Goal: Task Accomplishment & Management: Complete application form

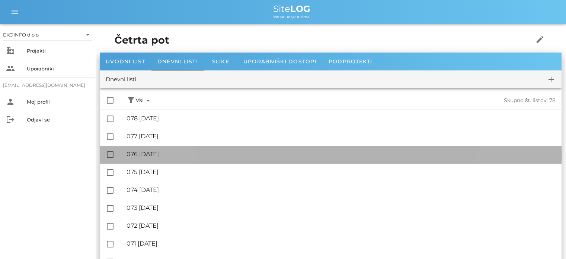
click at [169, 156] on div "🔏 076 [DATE]" at bounding box center [341, 153] width 429 height 7
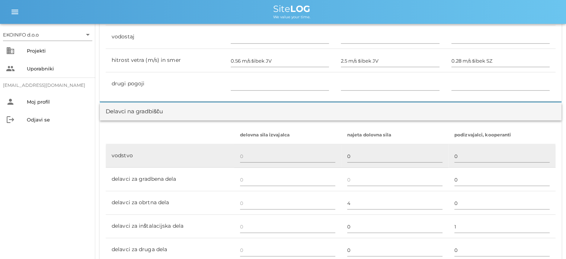
scroll to position [372, 0]
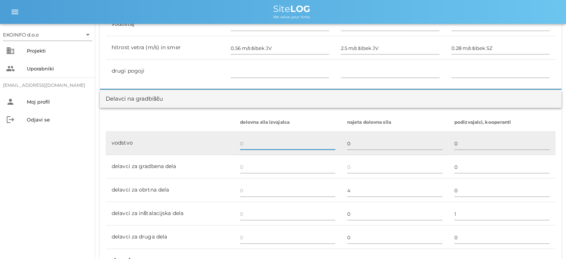
click at [244, 143] on input "text" at bounding box center [287, 143] width 95 height 12
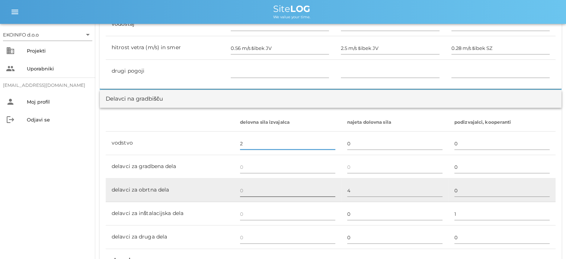
type input "2"
click at [241, 190] on input "text" at bounding box center [287, 190] width 95 height 12
type input "2"
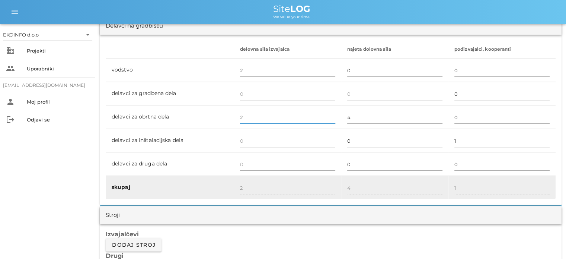
scroll to position [447, 0]
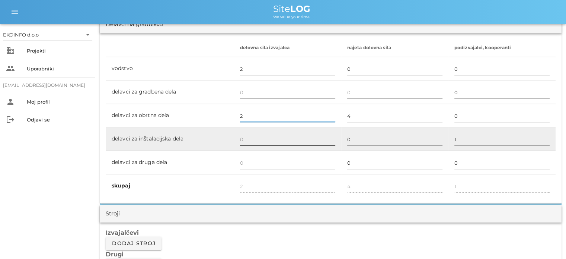
type input "2"
type input "4"
click at [244, 137] on input "text" at bounding box center [287, 139] width 95 height 12
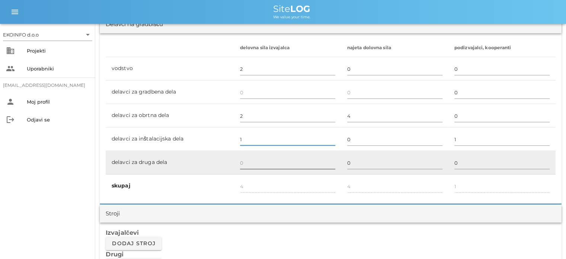
type input "1"
type input "5"
click at [243, 162] on input "text" at bounding box center [287, 163] width 95 height 12
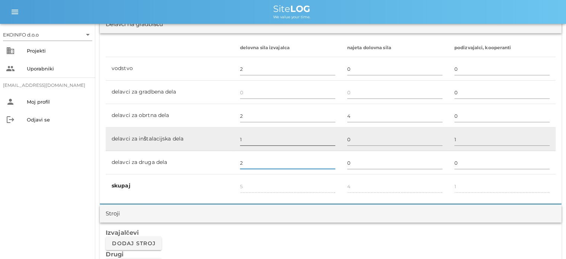
type input "2"
type input "7"
click at [249, 129] on div "1" at bounding box center [287, 140] width 95 height 22
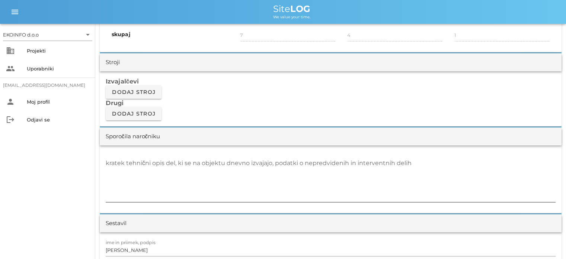
scroll to position [633, 0]
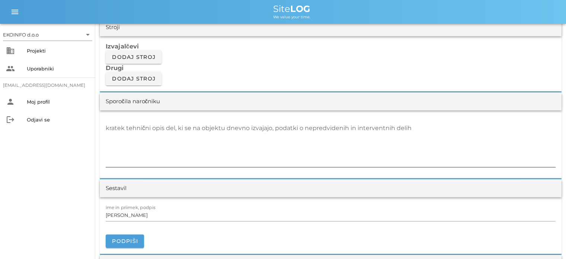
click at [115, 129] on textarea "kratek tehnični opis del, ki se na objektu dnevno izvajajo, podatki o nepredvid…" at bounding box center [331, 144] width 450 height 45
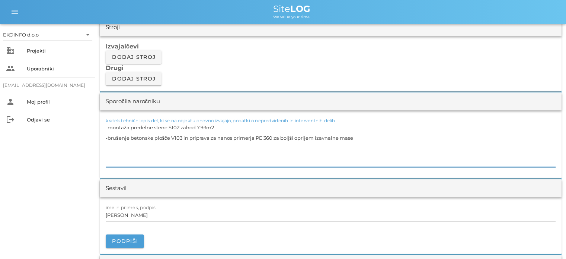
click at [317, 136] on textarea "-montaža predelne stene S102 zahod 7,93m2 -brušenje betonske plošče V103 in pri…" at bounding box center [331, 144] width 450 height 45
click at [356, 136] on textarea "-montaža predelne stene S102 zahod 7,93m2 -brušenje betonske plošče V103 in pri…" at bounding box center [331, 144] width 450 height 45
type textarea "-montaža predelne stene S102 zahod 7,93m2 -brušenje betonske plošče V103 in pri…"
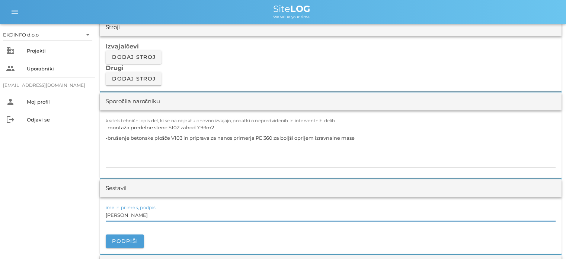
click at [137, 216] on input "[PERSON_NAME]" at bounding box center [331, 215] width 450 height 12
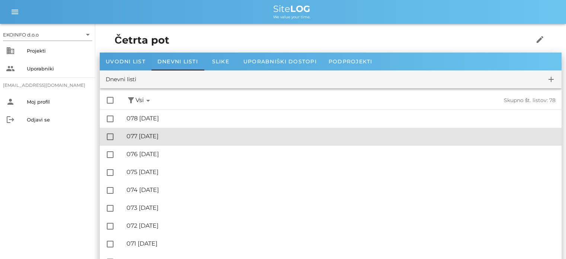
click at [158, 137] on div "🔏 077 [DATE]" at bounding box center [341, 136] width 429 height 7
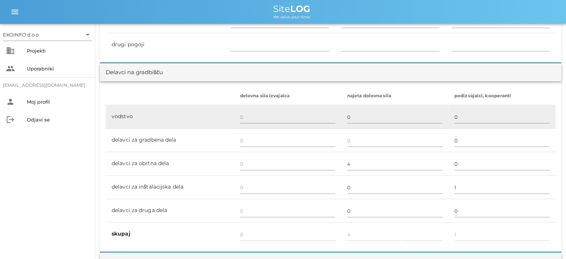
scroll to position [410, 0]
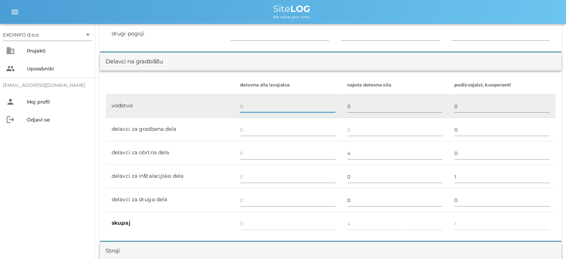
click at [245, 106] on input "text" at bounding box center [287, 106] width 95 height 12
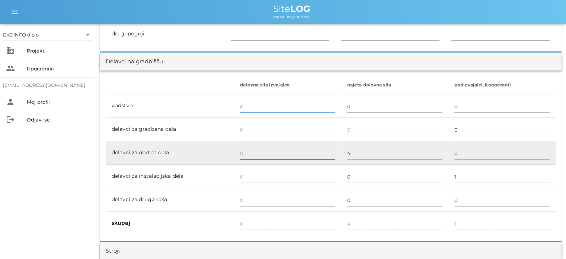
type input "2"
click at [246, 150] on input "text" at bounding box center [287, 153] width 95 height 12
type input "2"
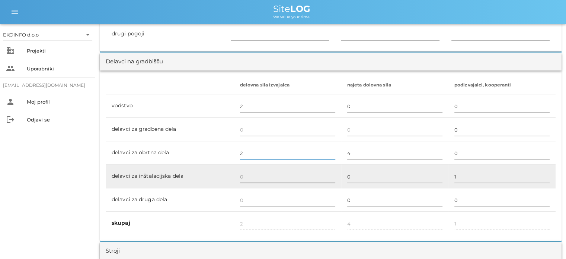
type input "2"
type input "4"
click at [244, 175] on input "text" at bounding box center [287, 177] width 95 height 12
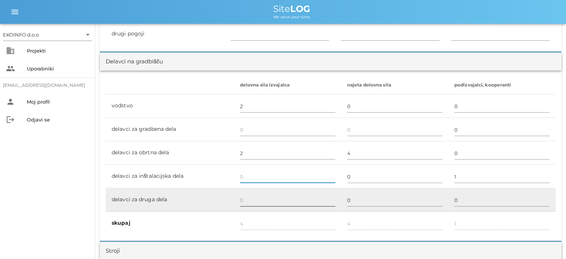
click at [249, 197] on input "text" at bounding box center [287, 200] width 95 height 12
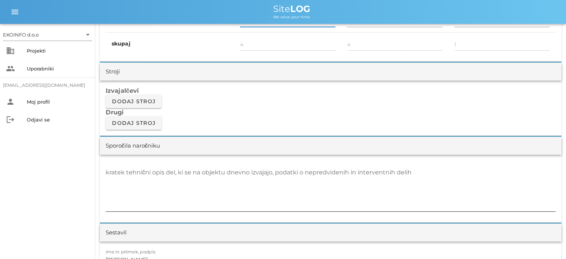
scroll to position [596, 0]
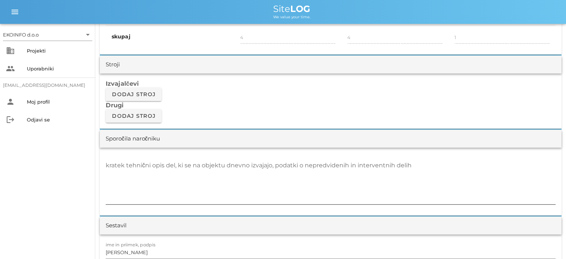
type input "2"
type input "6"
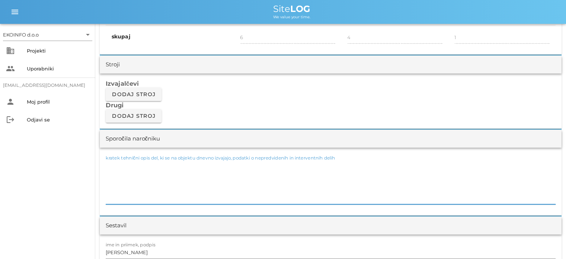
click at [119, 166] on div "kratek tehnični opis del, ki se na objektu dnevno izvajajo, podatki o nepredvid…" at bounding box center [331, 181] width 450 height 45
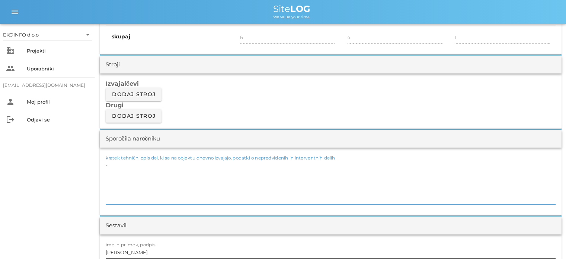
type textarea "-"
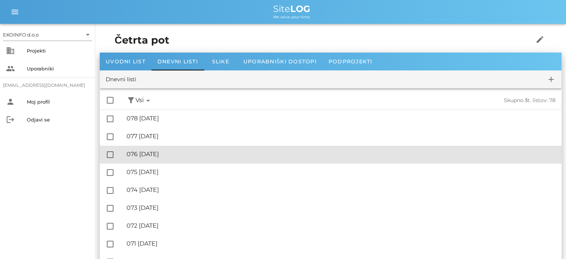
click at [161, 155] on div "🔏 076 [DATE]" at bounding box center [341, 153] width 429 height 7
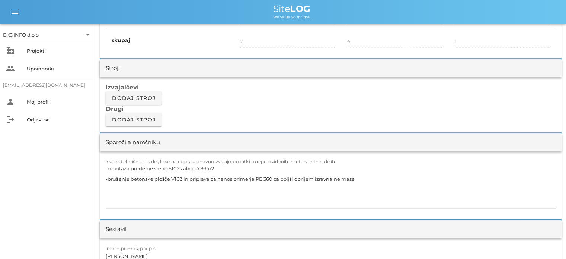
scroll to position [596, 0]
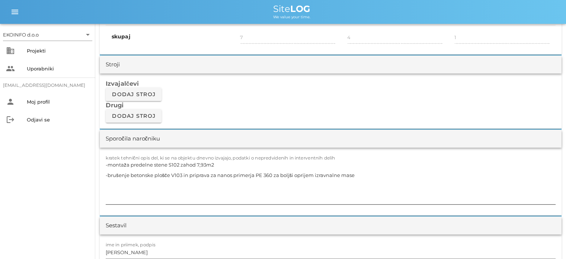
click at [355, 176] on textarea "-montaža predelne stene S102 zahod 7,93m2 -brušenje betonske plošče V103 in pri…" at bounding box center [331, 181] width 450 height 45
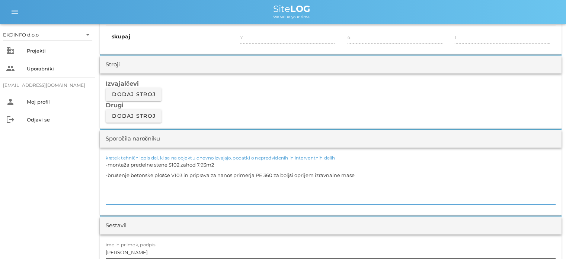
click at [140, 253] on input "[PERSON_NAME]" at bounding box center [331, 252] width 450 height 12
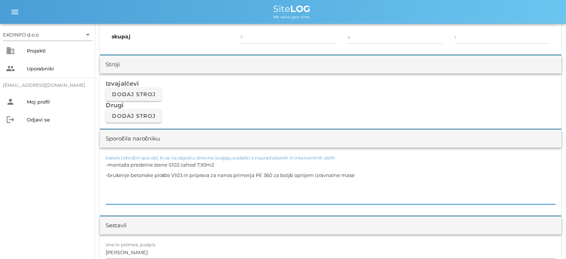
drag, startPoint x: 354, startPoint y: 174, endPoint x: 98, endPoint y: 161, distance: 256.9
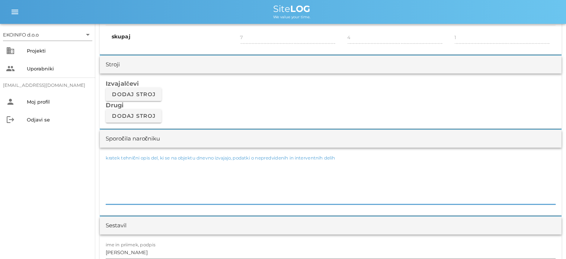
click at [109, 165] on textarea "kratek tehnični opis del, ki se na objektu dnevno izvajajo, podatki o nepredvid…" at bounding box center [331, 181] width 450 height 45
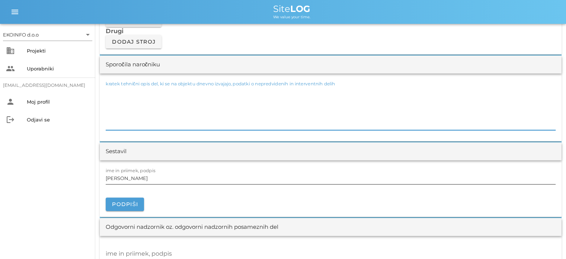
scroll to position [670, 0]
click at [140, 179] on input "[PERSON_NAME]" at bounding box center [331, 178] width 450 height 12
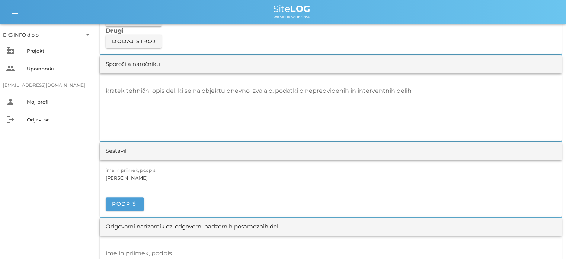
drag, startPoint x: 184, startPoint y: 139, endPoint x: 181, endPoint y: 135, distance: 4.7
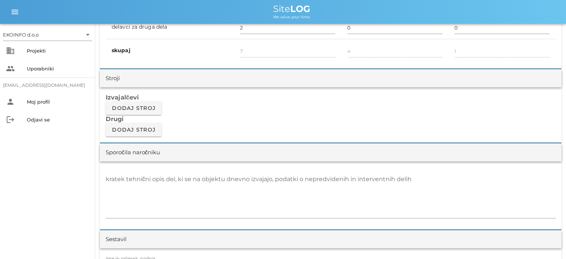
scroll to position [595, 0]
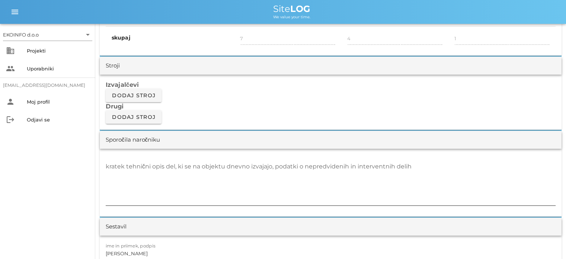
click at [118, 162] on div "kratek tehnični opis del, ki se na objektu dnevno izvajajo, podatki o nepredvid…" at bounding box center [331, 182] width 450 height 45
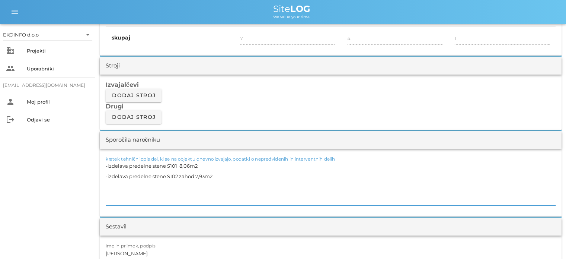
click at [194, 173] on textarea "-izdelava predelne stene S101 8,06m2 -izdelava predelne stene S102 zahod 7,93m2" at bounding box center [331, 182] width 450 height 45
click at [219, 171] on textarea "-izdelava predelne stene S101 8,06m2 -izdelava predelne stene S102 zahod 7,93m2" at bounding box center [331, 182] width 450 height 45
click at [108, 192] on textarea "-izdelava predelne stene S101 8,06m2 -izdelava predelne stene S102 zahod 7,93m2" at bounding box center [331, 182] width 450 height 45
click at [220, 178] on textarea "-izdelava predelne stene S101 8,06m2 -izdelava predelne stene S102 zahod 7,93m2" at bounding box center [331, 182] width 450 height 45
click at [109, 197] on textarea "-izdelava predelne stene S101 8,06m2 -izdelava predelne stene S102 zahod 7,93m2…" at bounding box center [331, 182] width 450 height 45
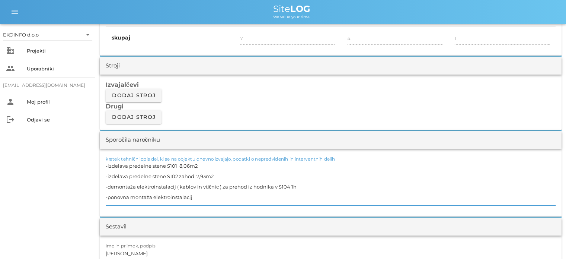
click at [194, 194] on textarea "-izdelava predelne stene S101 8,06m2 -izdelava predelne stene S102 zahod 7,93m2…" at bounding box center [331, 182] width 450 height 45
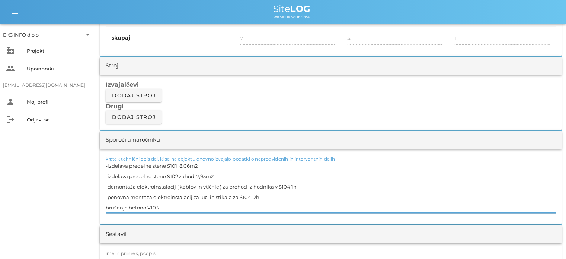
click at [106, 206] on textarea "-izdelava predelne stene S101 8,06m2 -izdelava predelne stene S102 zahod 7,93m2…" at bounding box center [331, 186] width 450 height 52
click at [160, 207] on textarea "-izdelava predelne stene S101 8,06m2 -izdelava predelne stene S102 zahod 7,93m2…" at bounding box center [331, 186] width 450 height 52
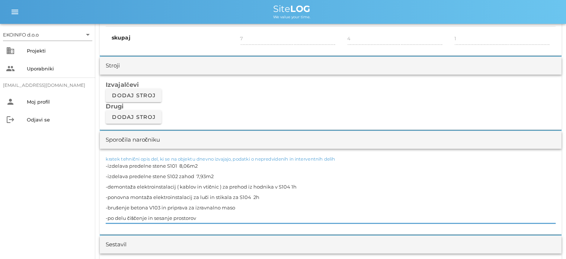
click at [173, 190] on textarea "-izdelava predelne stene S101 8,06m2 -izdelava predelne stene S102 zahod 7,93m2…" at bounding box center [331, 191] width 450 height 63
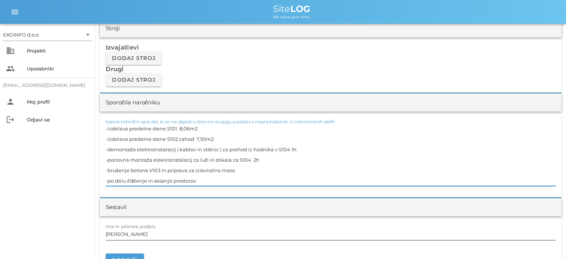
type textarea "-izdelava predelne stene S101 8,06m2 -izdelava predelne stene S102 zahod 7,93m2…"
click at [140, 231] on input "[PERSON_NAME]" at bounding box center [331, 234] width 450 height 12
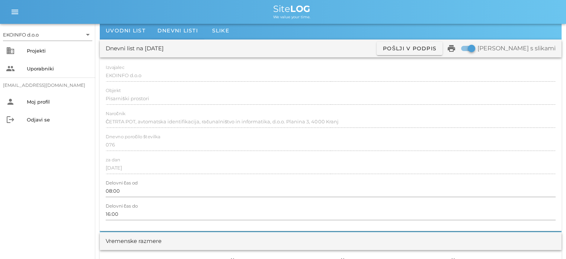
scroll to position [0, 0]
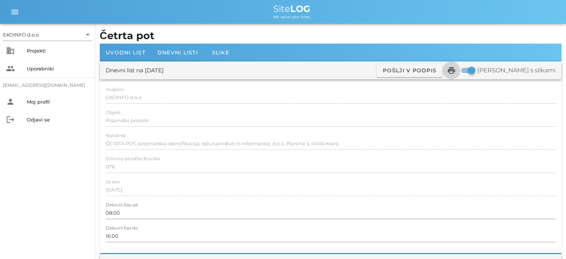
click at [456, 73] on icon "print" at bounding box center [451, 70] width 9 height 9
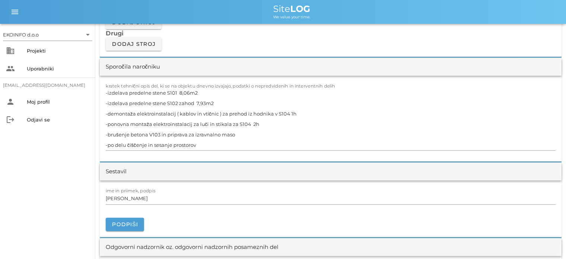
scroll to position [707, 0]
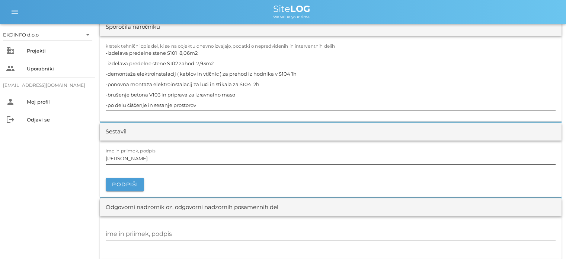
click at [141, 156] on input "[PERSON_NAME]" at bounding box center [331, 158] width 450 height 12
